Goal: Task Accomplishment & Management: Manage account settings

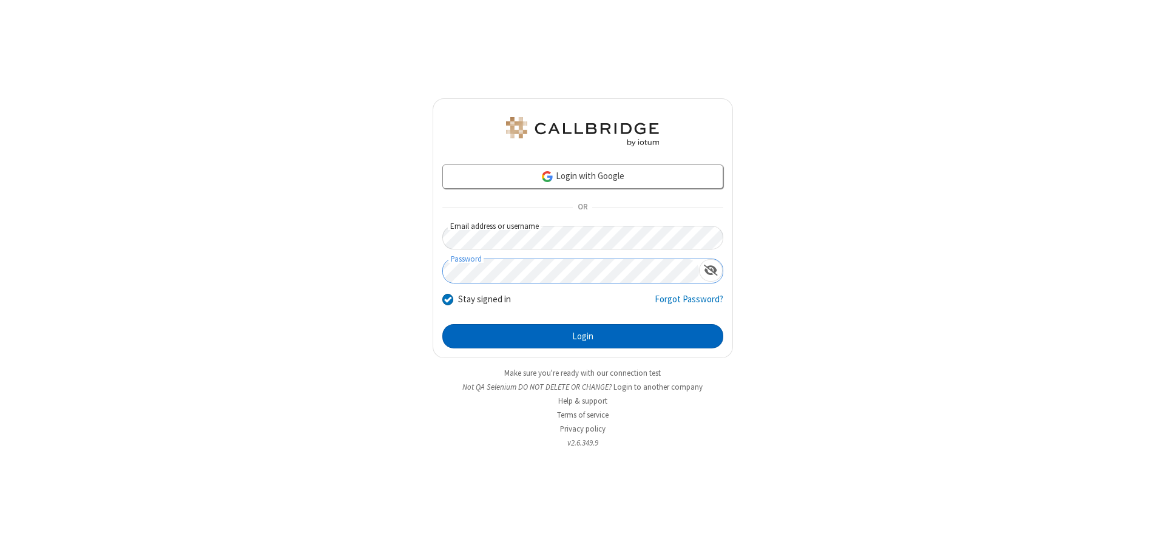
click at [582, 336] on button "Login" at bounding box center [582, 336] width 281 height 24
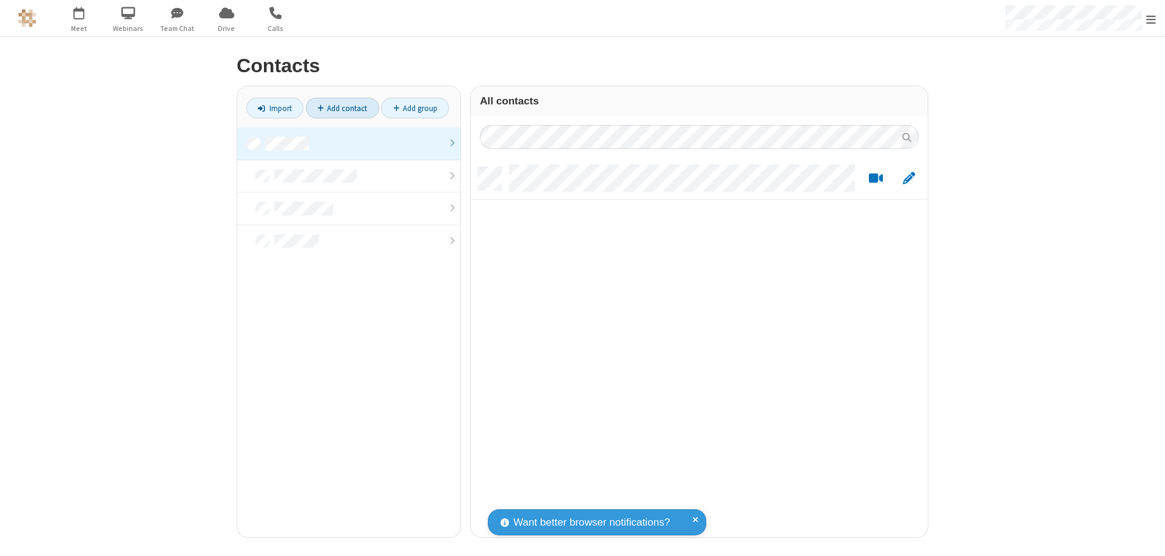
click at [342, 108] on link "Add contact" at bounding box center [342, 108] width 73 height 21
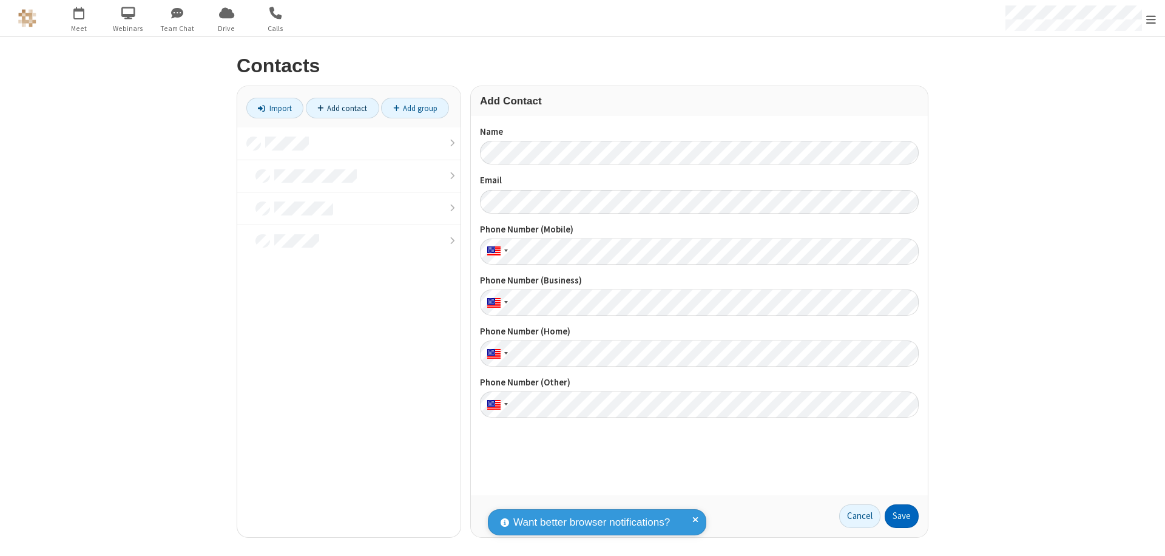
click at [901, 516] on button "Save" at bounding box center [901, 516] width 34 height 24
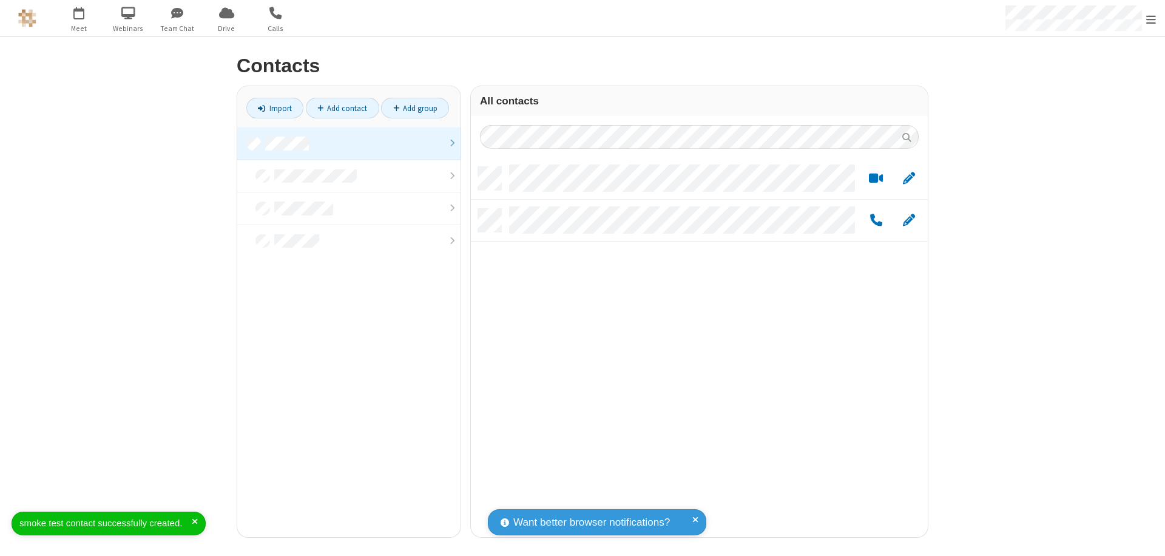
scroll to position [370, 448]
click at [342, 108] on link "Add contact" at bounding box center [342, 108] width 73 height 21
